Goal: Task Accomplishment & Management: Manage account settings

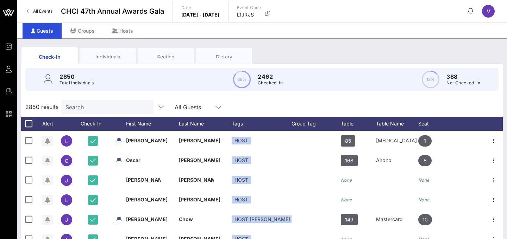
click at [102, 107] on input "Search" at bounding box center [107, 106] width 82 height 9
type input "BA"
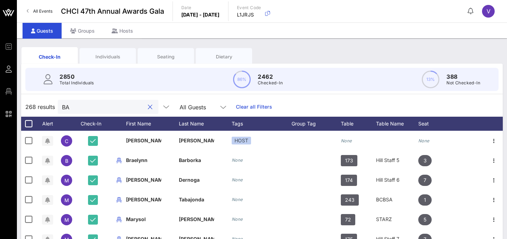
click at [148, 104] on button "clear icon" at bounding box center [150, 107] width 5 height 7
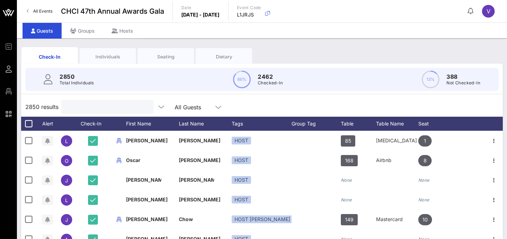
click at [106, 104] on input "text" at bounding box center [107, 106] width 82 height 9
click at [89, 28] on div "Groups" at bounding box center [83, 31] width 42 height 16
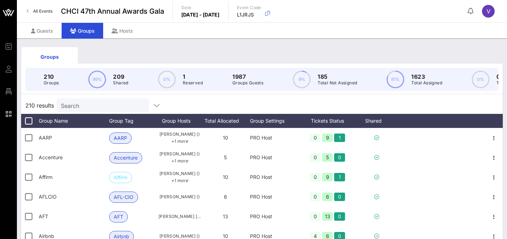
click at [116, 103] on input "Search" at bounding box center [102, 105] width 82 height 9
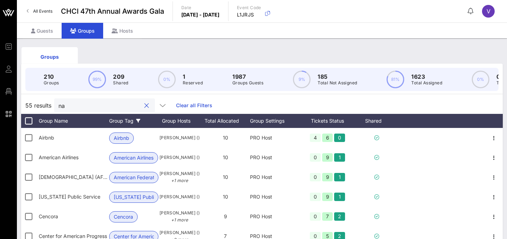
type input "n"
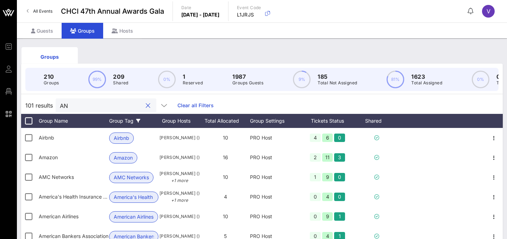
type input "A"
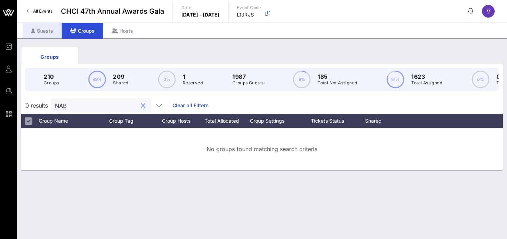
type input "NAB"
click at [40, 28] on div "Guests" at bounding box center [42, 31] width 39 height 16
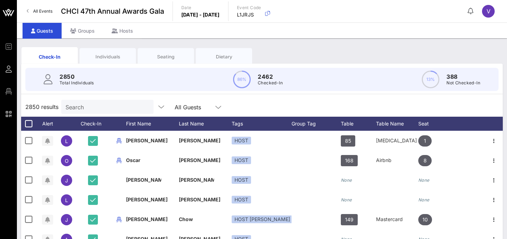
click at [91, 105] on input "Search" at bounding box center [107, 106] width 82 height 9
click at [83, 25] on div "Groups" at bounding box center [83, 31] width 42 height 16
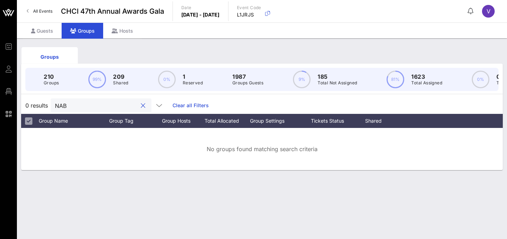
click at [108, 108] on input "NAB" at bounding box center [96, 105] width 82 height 9
drag, startPoint x: 108, startPoint y: 108, endPoint x: 99, endPoint y: 98, distance: 13.2
click at [106, 107] on input "NAB" at bounding box center [96, 105] width 82 height 9
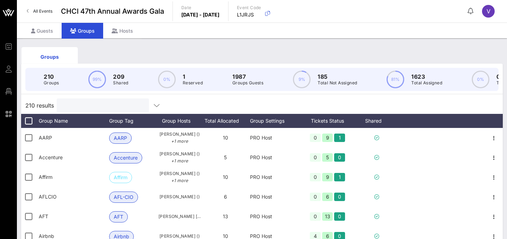
click at [104, 105] on input "text" at bounding box center [102, 105] width 82 height 9
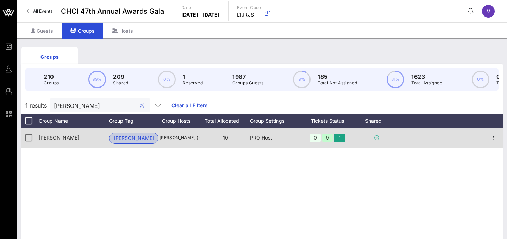
type input "[PERSON_NAME]"
click at [125, 136] on span "[PERSON_NAME]" at bounding box center [134, 138] width 40 height 11
click at [52, 138] on span "[PERSON_NAME]" at bounding box center [59, 138] width 40 height 6
click at [495, 138] on icon "button" at bounding box center [494, 138] width 8 height 8
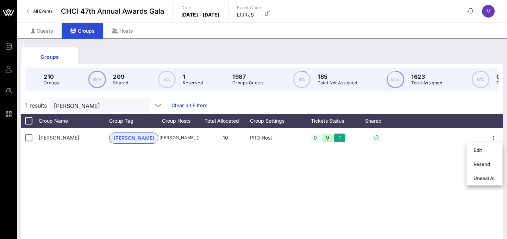
click at [393, 170] on div "[PERSON_NAME] [PERSON_NAME] [PERSON_NAME] () 10 PRO Host 0 9 1" at bounding box center [262, 233] width 482 height 211
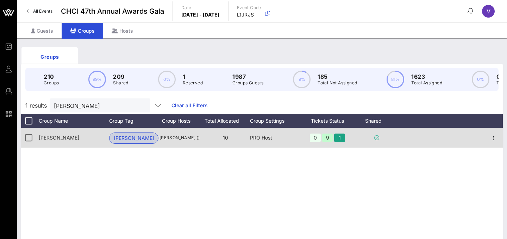
click at [51, 139] on span "[PERSON_NAME]" at bounding box center [59, 138] width 40 height 6
click at [179, 145] on div "[PERSON_NAME] ()" at bounding box center [179, 138] width 42 height 20
click at [264, 138] on div "PRO Host" at bounding box center [274, 138] width 49 height 20
click at [331, 138] on div "9" at bounding box center [327, 138] width 11 height 8
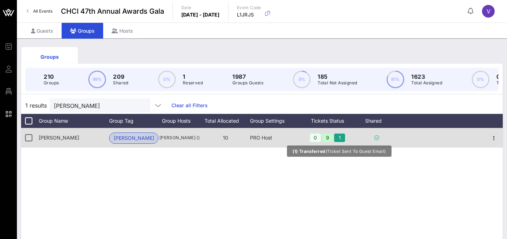
click at [342, 141] on div "1" at bounding box center [339, 138] width 11 height 8
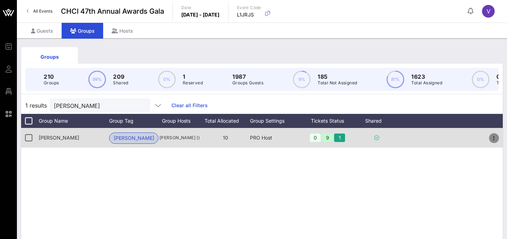
click at [498, 138] on span "button" at bounding box center [494, 138] width 10 height 8
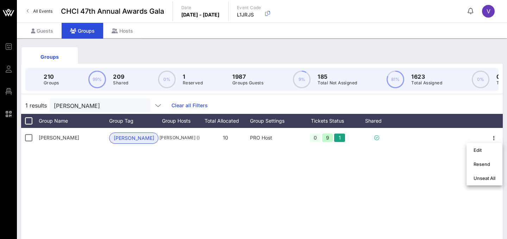
click at [426, 158] on div "[PERSON_NAME] [PERSON_NAME] [PERSON_NAME] () 10 PRO Host 0 9 1" at bounding box center [262, 233] width 482 height 211
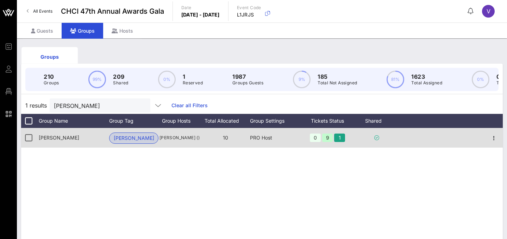
click at [226, 135] on span "10" at bounding box center [225, 138] width 5 height 6
click at [181, 139] on span "[PERSON_NAME] ()" at bounding box center [179, 138] width 42 height 7
click at [123, 139] on span "[PERSON_NAME]" at bounding box center [134, 138] width 40 height 11
click at [46, 137] on span "[PERSON_NAME]" at bounding box center [59, 138] width 40 height 6
click at [330, 137] on div "9" at bounding box center [327, 138] width 11 height 8
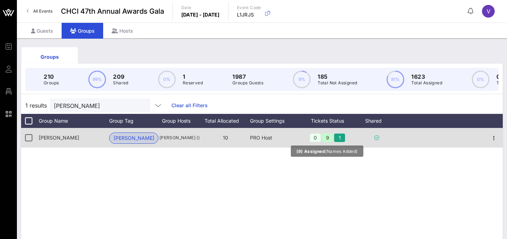
click at [330, 137] on div "9" at bounding box center [327, 138] width 11 height 8
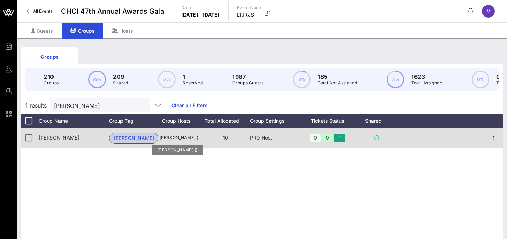
click at [183, 136] on span "[PERSON_NAME] ()" at bounding box center [179, 138] width 42 height 7
click at [497, 137] on icon "button" at bounding box center [494, 138] width 8 height 8
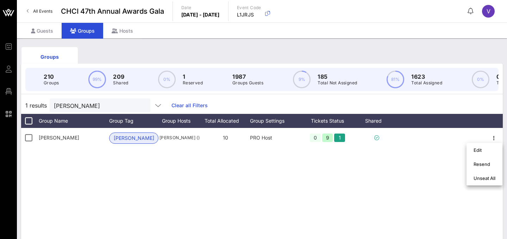
click at [435, 154] on div "[PERSON_NAME] [PERSON_NAME] [PERSON_NAME] () 10 PRO Host 0 9 1" at bounding box center [262, 233] width 482 height 211
click at [49, 36] on div "Guests" at bounding box center [42, 31] width 39 height 16
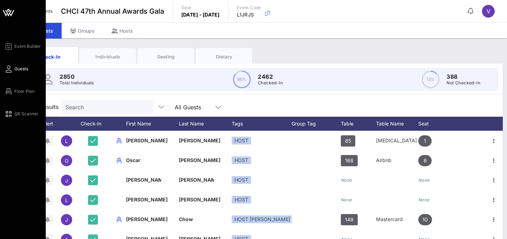
click at [11, 16] on icon at bounding box center [8, 12] width 17 height 17
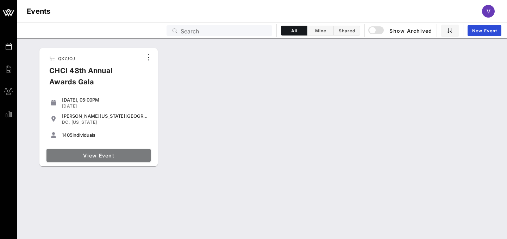
click at [129, 154] on span "View Event" at bounding box center [98, 156] width 99 height 6
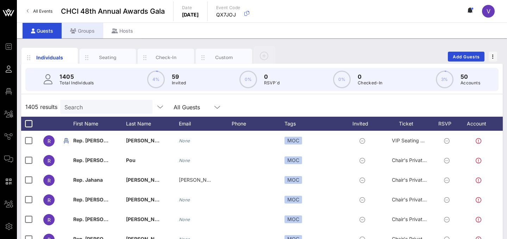
click at [86, 28] on div "Groups" at bounding box center [83, 31] width 42 height 16
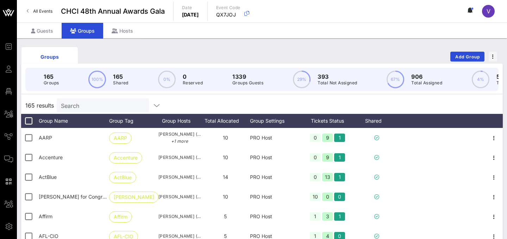
click at [107, 106] on input "Search" at bounding box center [102, 105] width 82 height 9
type input "e"
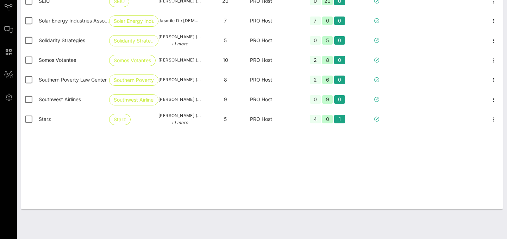
scroll to position [2613, 0]
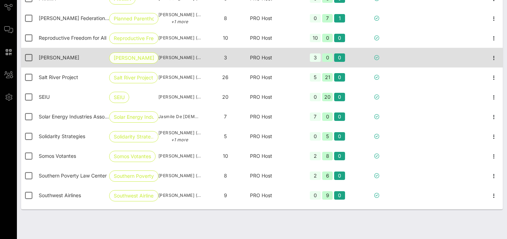
click at [129, 61] on span "[PERSON_NAME]" at bounding box center [134, 58] width 40 height 11
click at [150, 60] on div "[PERSON_NAME]" at bounding box center [133, 58] width 49 height 20
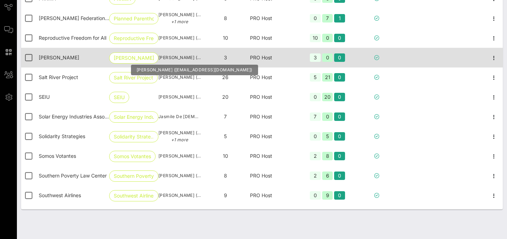
click at [166, 60] on span "[PERSON_NAME] ([EMAIL_ADDRESS][DOMAIN_NAME])" at bounding box center [179, 57] width 42 height 7
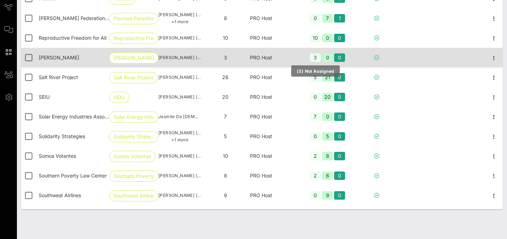
click at [313, 58] on div "3" at bounding box center [315, 58] width 11 height 8
click at [493, 59] on icon "button" at bounding box center [494, 58] width 8 height 8
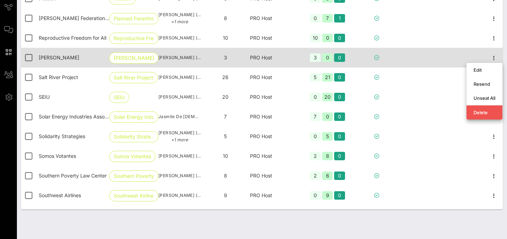
click at [465, 61] on div at bounding box center [441, 58] width 87 height 20
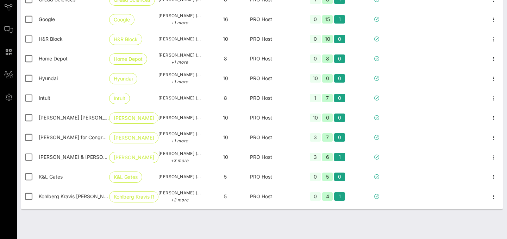
scroll to position [1535, 0]
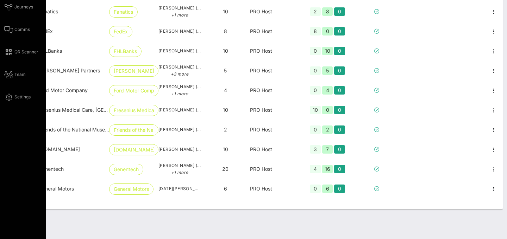
click at [21, 79] on div "Event Builder Guests Floor Plan All Groups Journeys Comms QR Scanner Team Setti…" at bounding box center [25, 7] width 42 height 189
click at [20, 73] on span "Team" at bounding box center [19, 74] width 11 height 6
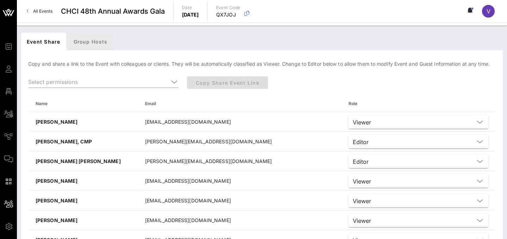
click at [83, 39] on div "Group Hosts" at bounding box center [90, 42] width 45 height 18
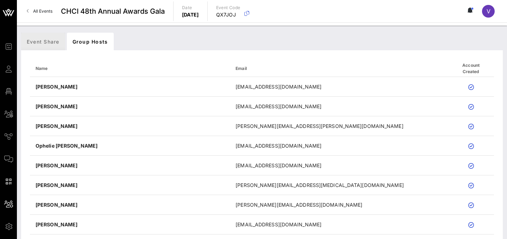
click at [34, 41] on div "Event Share" at bounding box center [43, 42] width 44 height 18
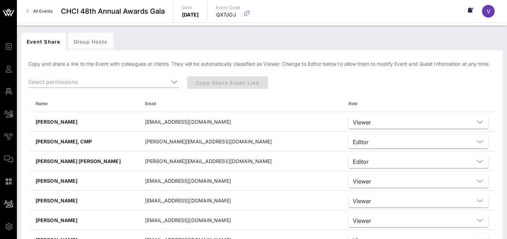
click at [36, 6] on link "All Events" at bounding box center [40, 11] width 34 height 11
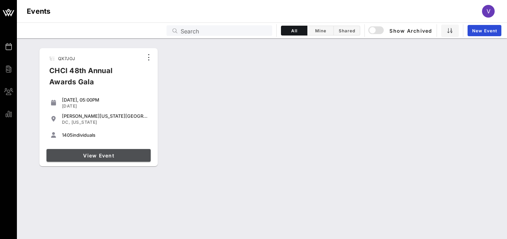
click at [98, 156] on span "View Event" at bounding box center [98, 156] width 99 height 6
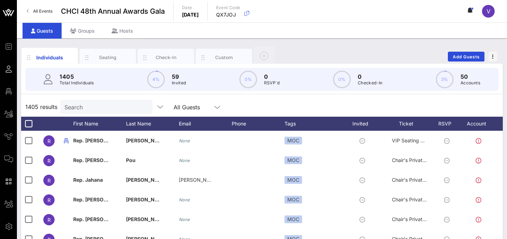
click at [80, 21] on div "All Events CHCI 48th Annual Awards Gala Date [DATE] Event Code QX7JOJ V" at bounding box center [262, 11] width 490 height 23
click at [82, 32] on div "Groups" at bounding box center [83, 31] width 42 height 16
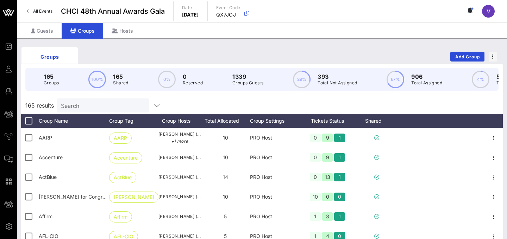
click at [99, 112] on div "Search" at bounding box center [102, 106] width 82 height 14
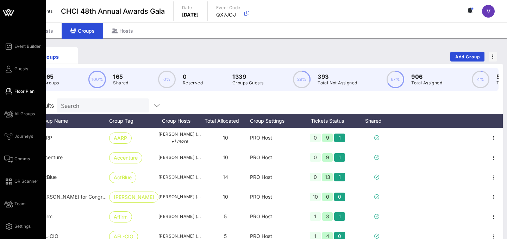
click at [15, 91] on span "Floor Plan" at bounding box center [24, 91] width 20 height 6
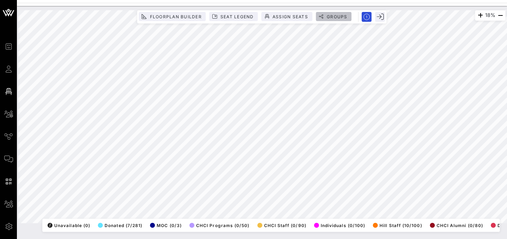
click at [329, 15] on span "Groups" at bounding box center [336, 16] width 21 height 5
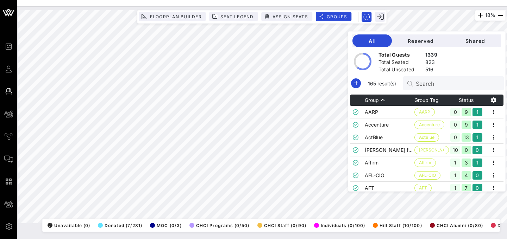
click at [437, 87] on input "Search" at bounding box center [457, 83] width 82 height 9
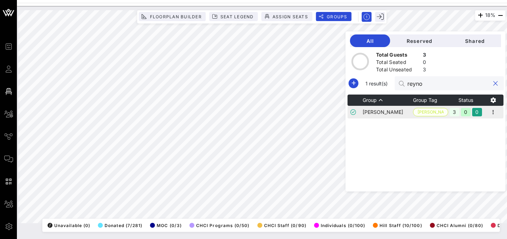
type input "reyno"
click at [430, 114] on span "[PERSON_NAME]" at bounding box center [431, 112] width 26 height 8
click at [397, 117] on td "[PERSON_NAME]" at bounding box center [388, 112] width 50 height 13
click at [390, 113] on td "[PERSON_NAME]" at bounding box center [388, 112] width 50 height 13
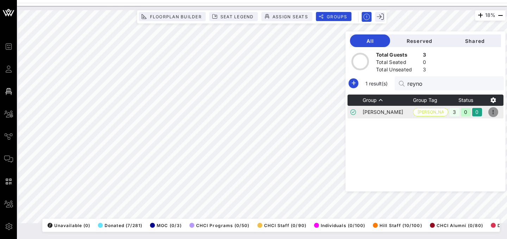
click at [497, 115] on icon "button" at bounding box center [493, 112] width 8 height 8
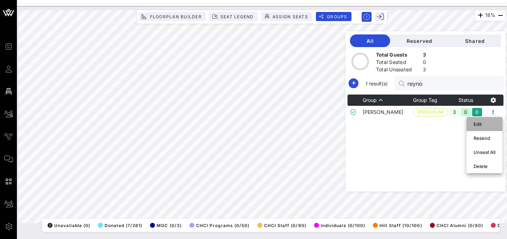
click at [480, 126] on div "Edit" at bounding box center [485, 124] width 22 height 6
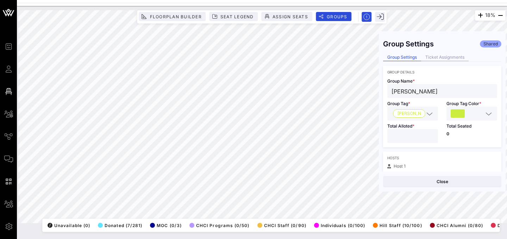
click at [449, 57] on div "Ticket Assignments" at bounding box center [445, 57] width 48 height 7
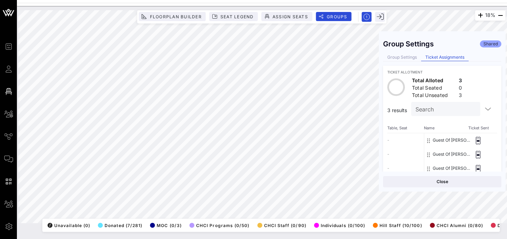
scroll to position [19, 0]
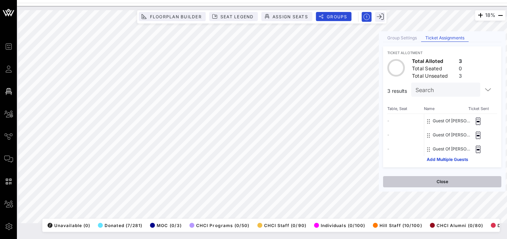
click at [431, 186] on button "Close" at bounding box center [442, 181] width 118 height 11
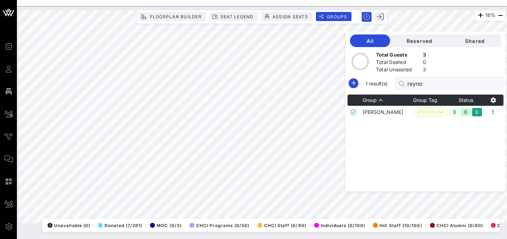
click at [417, 148] on div "Group Group Tag Status [PERSON_NAME] [PERSON_NAME] 3 0 0" at bounding box center [426, 143] width 156 height 97
click at [430, 39] on span "Reserved" at bounding box center [419, 41] width 47 height 6
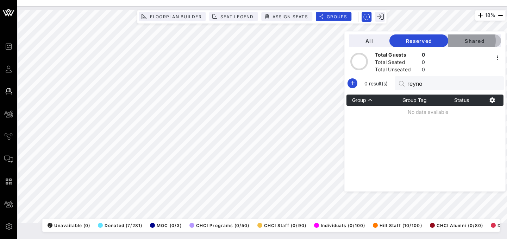
click at [474, 42] on span "Shared" at bounding box center [475, 41] width 42 height 6
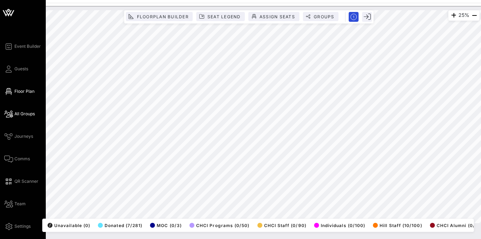
click at [24, 117] on span "All Groups" at bounding box center [24, 114] width 20 height 6
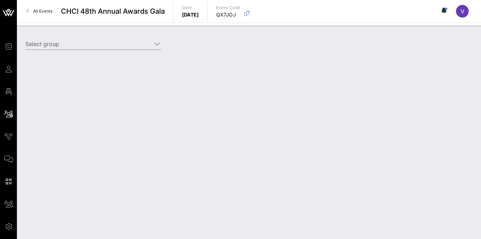
click at [137, 33] on div "Select group" at bounding box center [96, 45] width 151 height 25
click at [144, 44] on input "Select group" at bounding box center [88, 43] width 126 height 11
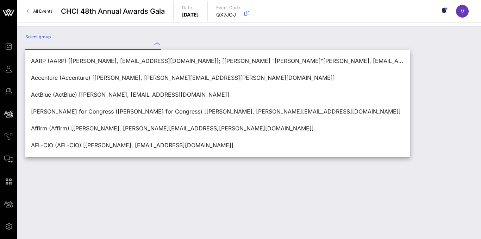
click at [114, 161] on div "Select group" at bounding box center [249, 133] width 464 height 214
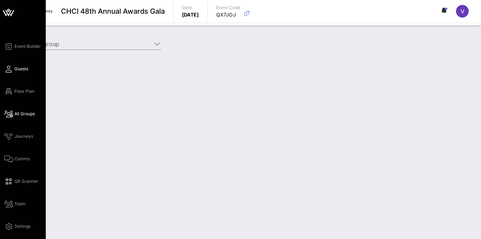
click at [18, 71] on span "Guests" at bounding box center [21, 69] width 14 height 6
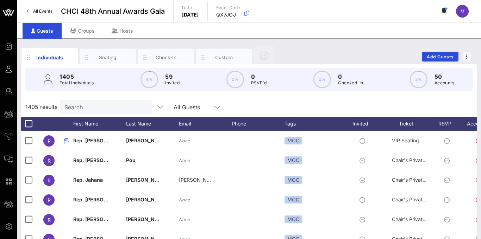
click at [95, 104] on input "Search" at bounding box center [105, 106] width 82 height 9
click at [111, 57] on div "Seating" at bounding box center [107, 57] width 31 height 7
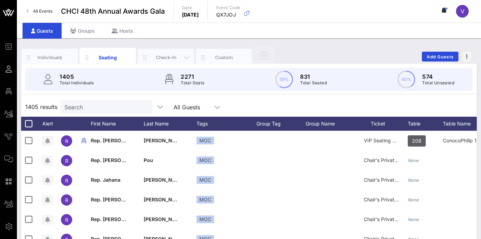
click at [154, 55] on div "Check-In" at bounding box center [165, 57] width 31 height 7
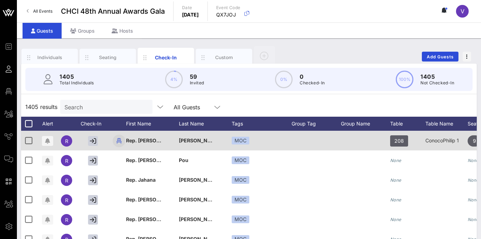
scroll to position [2, 0]
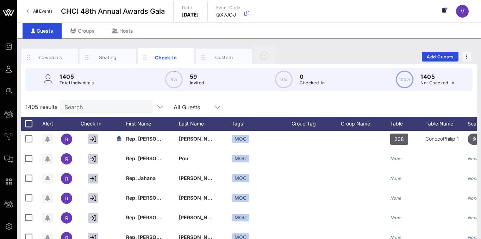
click at [92, 104] on input "Search" at bounding box center [105, 106] width 82 height 9
click at [157, 60] on div "Check-In" at bounding box center [165, 57] width 31 height 7
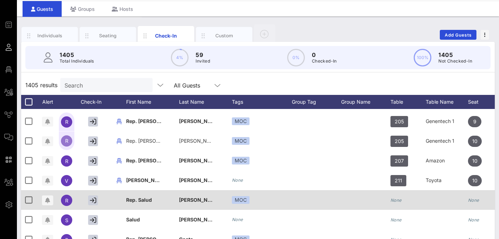
scroll to position [0, 0]
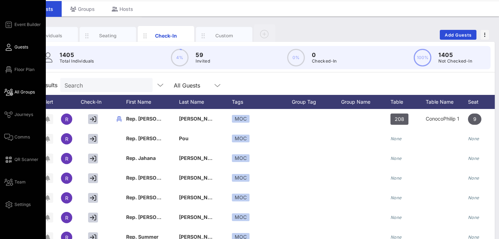
click at [14, 92] on link "All Groups" at bounding box center [19, 92] width 31 height 8
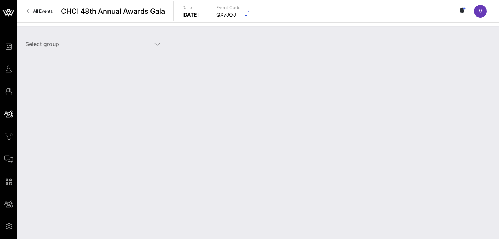
click at [107, 55] on div at bounding box center [93, 54] width 136 height 5
click at [107, 46] on input "Select group" at bounding box center [88, 43] width 126 height 11
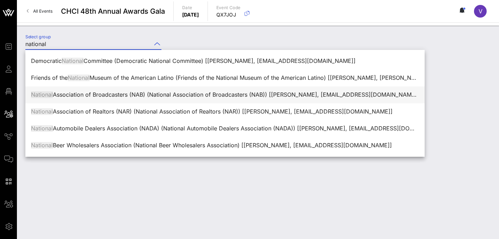
click at [180, 96] on div "National Association of Broadcasters (NAB) (National Association of Broadcaster…" at bounding box center [225, 95] width 388 height 7
type input "National Association of Broadcasters (NAB) (National Association of Broadcaster…"
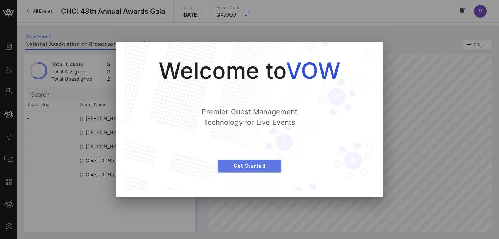
click at [243, 166] on span "Get Started" at bounding box center [249, 166] width 52 height 6
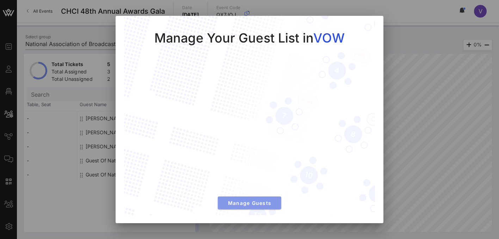
click at [254, 197] on button "Manage Guests" at bounding box center [249, 203] width 63 height 13
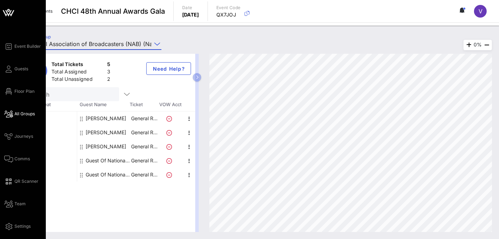
click at [9, 10] on icon at bounding box center [8, 12] width 17 height 17
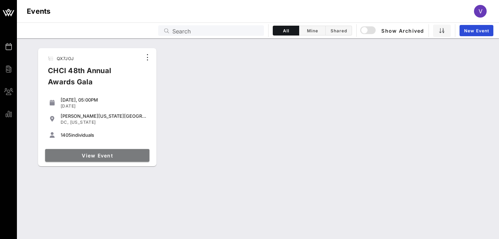
click at [116, 153] on span "View Event" at bounding box center [97, 156] width 99 height 6
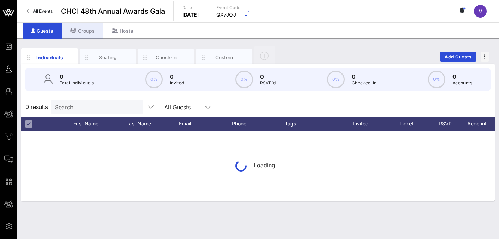
click at [92, 29] on div "Groups" at bounding box center [83, 31] width 42 height 16
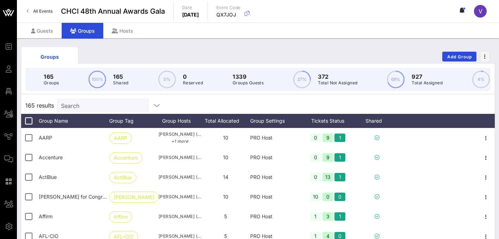
click at [103, 110] on div "Search" at bounding box center [102, 106] width 82 height 14
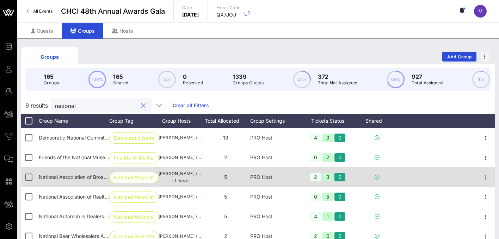
type input "national"
click at [138, 181] on span "National Associat…" at bounding box center [134, 178] width 40 height 11
click at [141, 178] on span "National Associat…" at bounding box center [134, 178] width 40 height 11
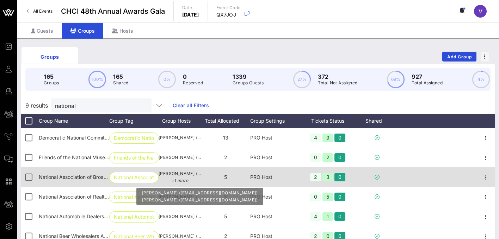
click at [175, 175] on span "Ray Quinones (rquinones@nab.org) +1 more" at bounding box center [179, 177] width 42 height 14
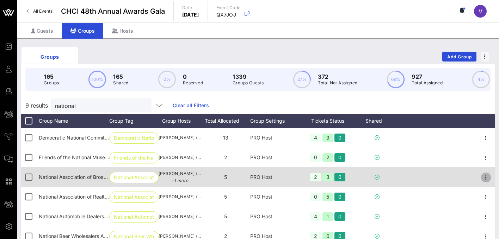
click at [483, 175] on icon "button" at bounding box center [485, 178] width 8 height 8
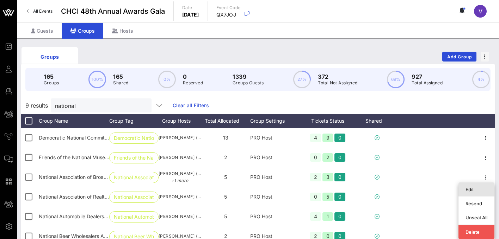
click at [478, 189] on div "Edit" at bounding box center [476, 190] width 22 height 6
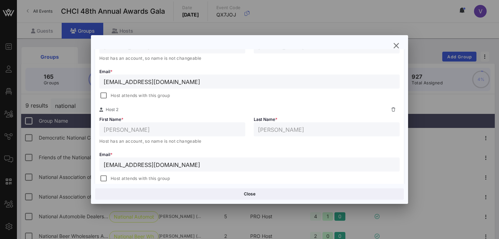
scroll to position [156, 0]
click at [105, 95] on div at bounding box center [104, 96] width 10 height 10
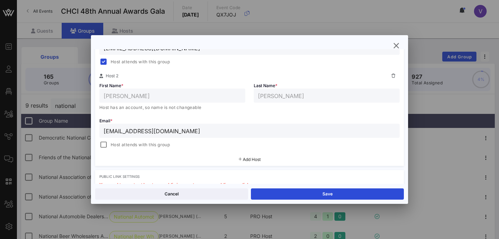
scroll to position [190, 0]
click at [104, 146] on div at bounding box center [104, 144] width 10 height 10
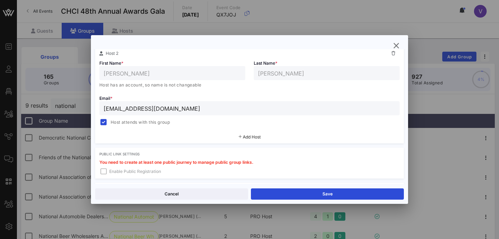
scroll to position [212, 0]
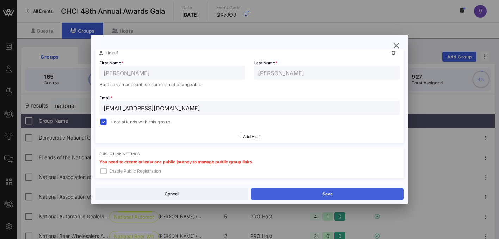
click at [282, 193] on button "Save" at bounding box center [327, 194] width 153 height 11
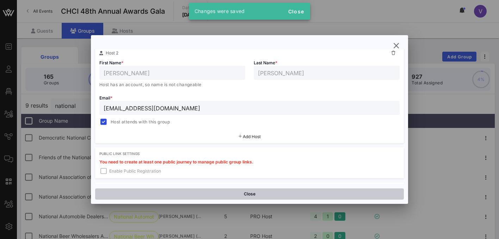
click at [276, 195] on button "Close" at bounding box center [249, 194] width 308 height 11
